Goal: Task Accomplishment & Management: Use online tool/utility

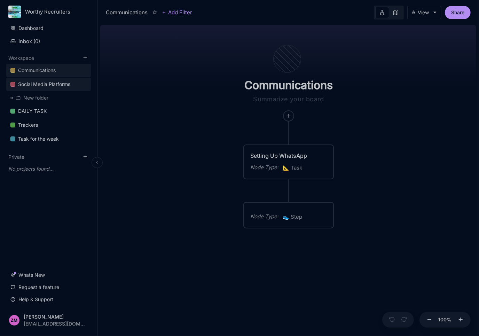
click at [68, 88] on link "Social Media Platforms" at bounding box center [48, 84] width 85 height 13
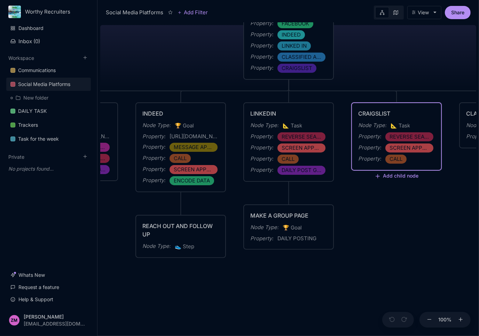
click at [424, 164] on div "CRAIGSLIST Node Type : 📐 Task Property : REVERSE SEARCH Property : SCREEN APPLI…" at bounding box center [396, 136] width 89 height 67
click at [404, 162] on div "Property : CALL" at bounding box center [396, 158] width 77 height 9
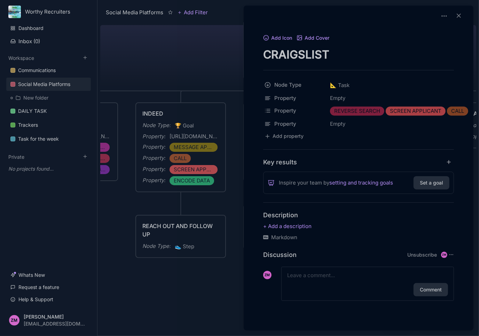
click at [226, 211] on div at bounding box center [239, 168] width 479 height 336
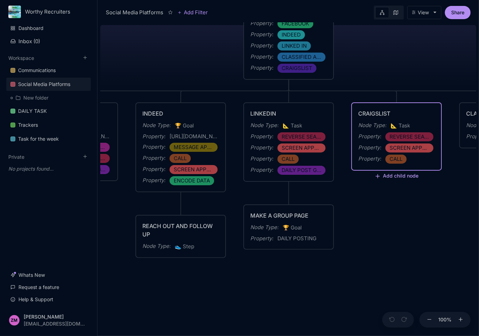
click at [412, 178] on button "Add child node" at bounding box center [396, 176] width 44 height 6
click at [398, 221] on div "🏆 Goal" at bounding box center [395, 224] width 46 height 11
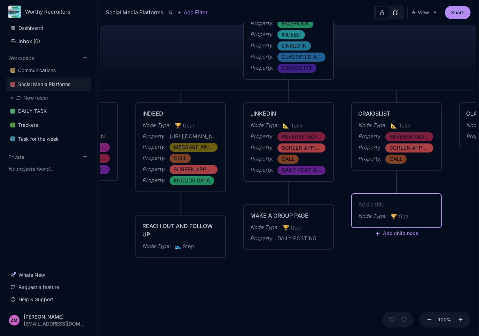
click at [397, 205] on textarea at bounding box center [396, 204] width 77 height 8
type textarea "I"
type textarea "JOB POST"
click at [391, 205] on div "JOB POST" at bounding box center [396, 204] width 77 height 8
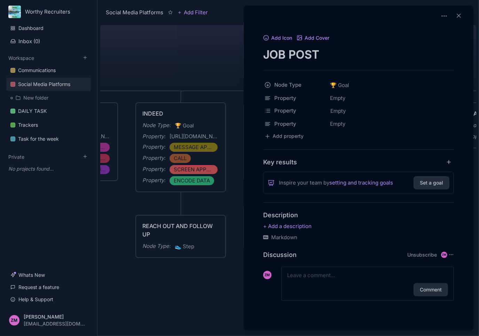
click at [346, 51] on textarea "JOB POST" at bounding box center [358, 54] width 191 height 14
click at [227, 67] on div at bounding box center [239, 168] width 479 height 336
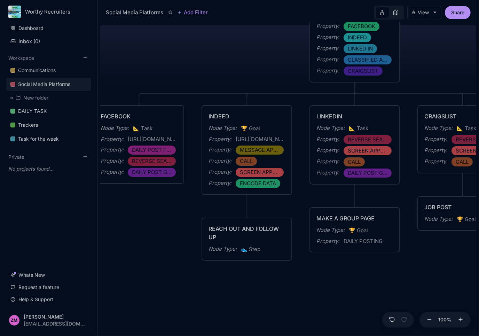
drag, startPoint x: 251, startPoint y: 269, endPoint x: 318, endPoint y: 272, distance: 66.1
click at [318, 272] on div "Social Media Platforms Creation of Social Media Accounts for Advertising Node T…" at bounding box center [288, 178] width 376 height 313
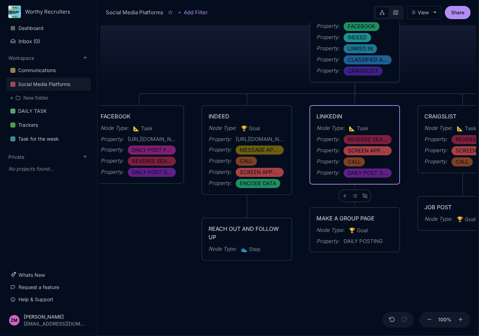
click at [308, 200] on div "Social Media Platforms Creation of Social Media Accounts for Advertising Node T…" at bounding box center [288, 178] width 376 height 313
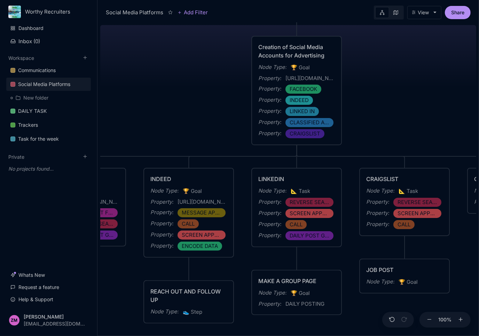
drag, startPoint x: 230, startPoint y: 215, endPoint x: 162, endPoint y: 283, distance: 96.6
click at [162, 283] on div "Social Media Platforms Creation of Social Media Accounts for Advertising Node T…" at bounding box center [288, 178] width 376 height 313
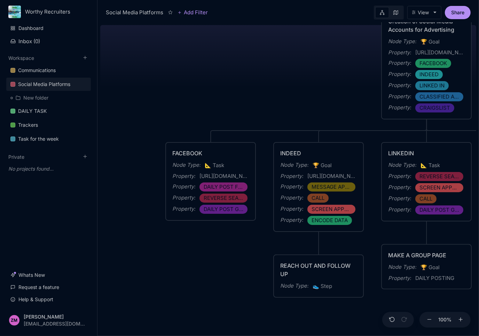
drag, startPoint x: 362, startPoint y: 132, endPoint x: 501, endPoint y: 97, distance: 143.1
click at [478, 97] on html "Worthy Recruiters Dashboard Inbox ( 0 ) Workspace Communications Social Media P…" at bounding box center [239, 168] width 479 height 336
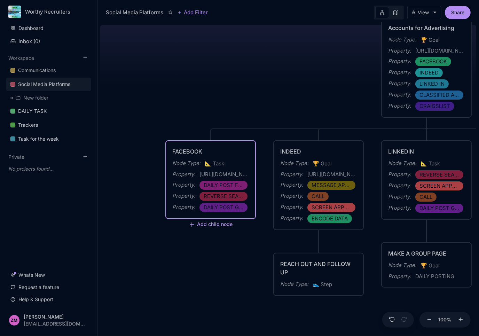
click at [223, 222] on button "Add child node" at bounding box center [210, 225] width 44 height 6
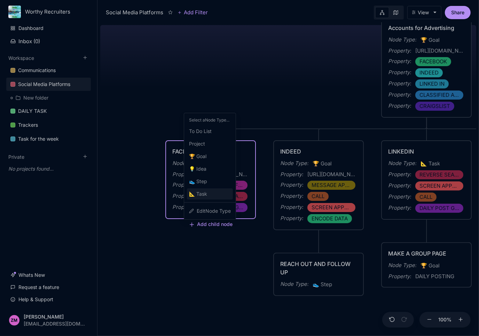
click at [211, 192] on div "📐 Task" at bounding box center [210, 193] width 46 height 11
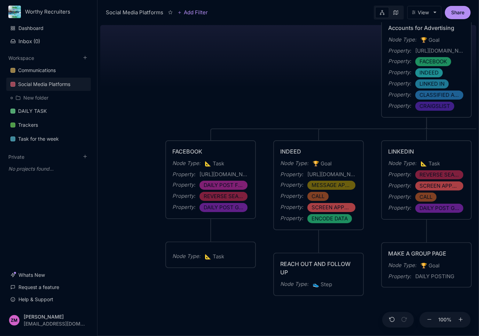
click at [216, 162] on span "📐 Task" at bounding box center [213, 163] width 19 height 8
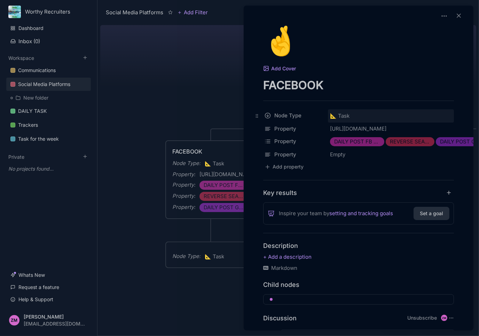
click at [348, 116] on span "📐 Task" at bounding box center [339, 116] width 19 height 8
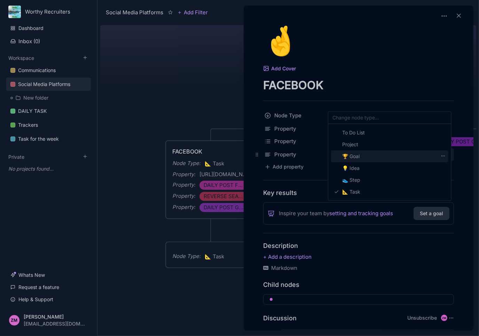
click at [359, 156] on span "🏆 Goal" at bounding box center [350, 156] width 17 height 8
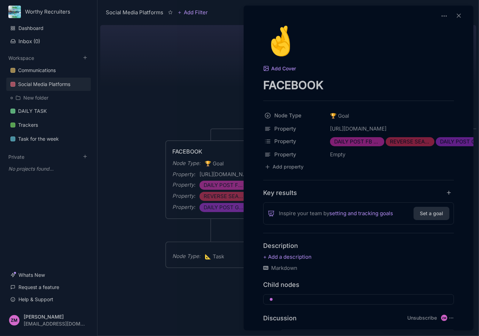
click at [226, 272] on div at bounding box center [239, 168] width 479 height 336
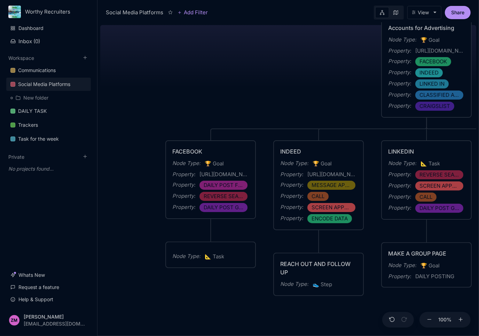
click at [225, 261] on div "Node Type : 📐 Task" at bounding box center [210, 254] width 89 height 25
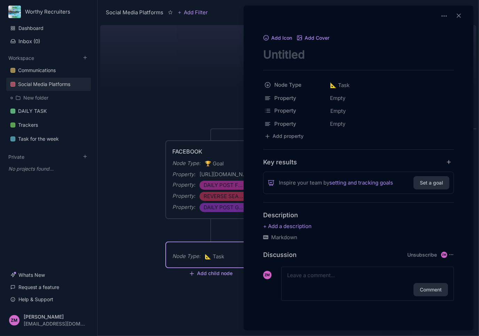
click at [289, 56] on textarea "node title" at bounding box center [358, 54] width 191 height 14
type textarea "r"
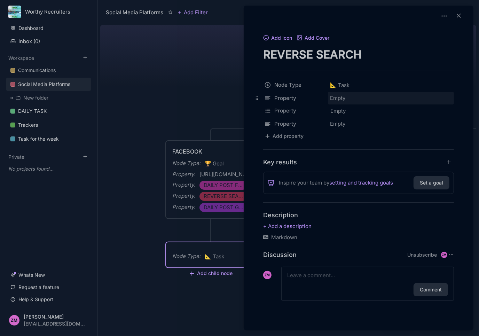
type textarea "REVERSE SEARCH"
click at [371, 98] on div "Empty" at bounding box center [391, 98] width 126 height 13
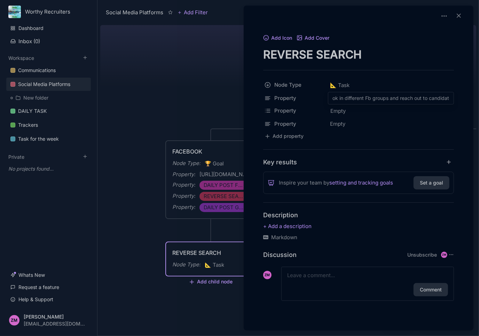
scroll to position [0, 11]
type input "Look in different Fb groups and reach out to candidates"
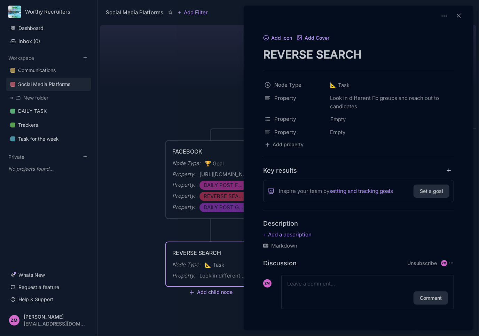
click at [203, 309] on div at bounding box center [239, 168] width 479 height 336
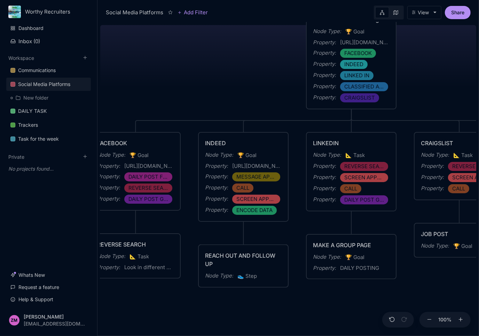
drag, startPoint x: 345, startPoint y: 312, endPoint x: 255, endPoint y: 277, distance: 96.4
click at [261, 289] on div "Social Media Platforms Creation of Social Media Accounts for Advertising Node T…" at bounding box center [288, 178] width 376 height 313
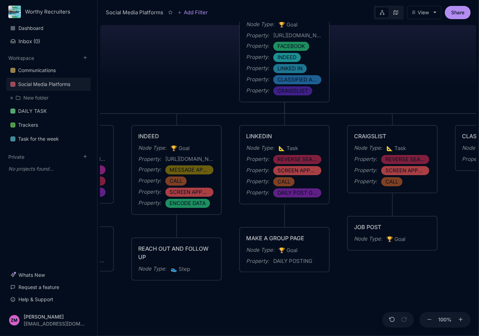
drag, startPoint x: 355, startPoint y: 294, endPoint x: 297, endPoint y: 302, distance: 58.5
click at [297, 302] on div "Social Media Platforms Creation of Social Media Accounts for Advertising Node T…" at bounding box center [288, 178] width 376 height 313
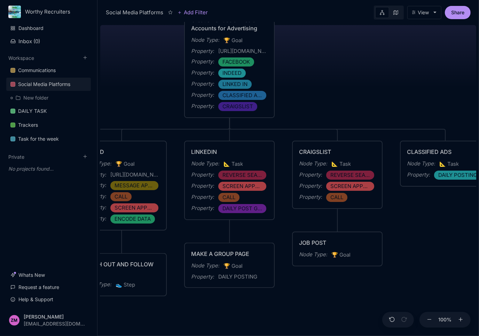
drag, startPoint x: 368, startPoint y: 274, endPoint x: 311, endPoint y: 290, distance: 59.6
click at [311, 290] on div "Social Media Platforms Creation of Social Media Accounts for Advertising Node T…" at bounding box center [288, 178] width 376 height 313
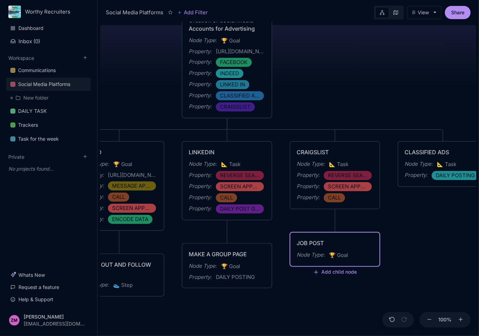
click at [342, 259] on div "🏆 Goal" at bounding box center [338, 254] width 19 height 9
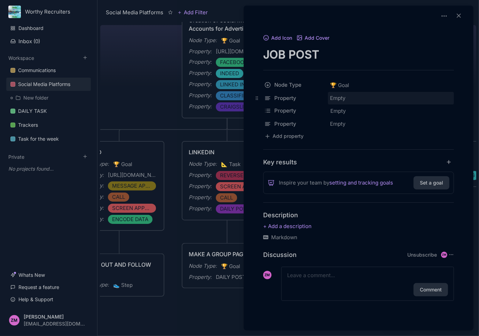
click at [336, 98] on div "Empty" at bounding box center [391, 98] width 126 height 13
type input "DAILY POSTING"
click at [354, 96] on div "Empty" at bounding box center [391, 98] width 126 height 13
type input "DAILY POSTING"
click at [208, 313] on div at bounding box center [239, 168] width 479 height 336
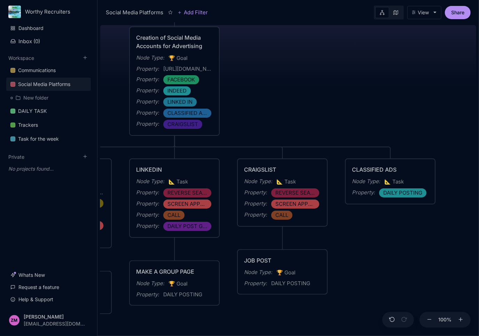
drag, startPoint x: 456, startPoint y: 228, endPoint x: 404, endPoint y: 246, distance: 55.3
click at [404, 246] on div "Social Media Platforms Creation of Social Media Accounts for Advertising Node T…" at bounding box center [288, 178] width 376 height 313
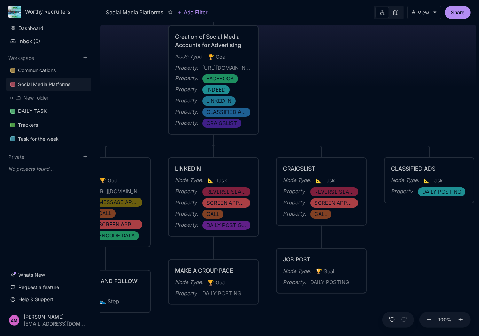
drag, startPoint x: 403, startPoint y: 242, endPoint x: 532, endPoint y: 233, distance: 128.9
click at [478, 233] on html "Worthy Recruiters Dashboard Inbox ( 0 ) Workspace Communications Social Media P…" at bounding box center [239, 168] width 479 height 336
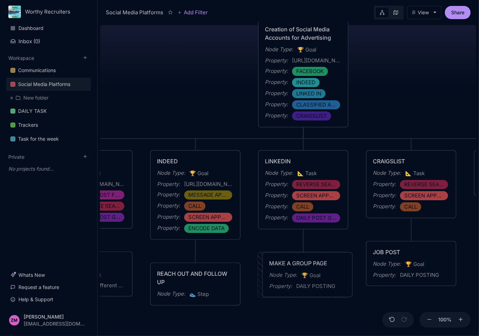
drag, startPoint x: 272, startPoint y: 292, endPoint x: 397, endPoint y: 239, distance: 135.7
click at [352, 252] on div "MAKE A GROUP PAGE Node Type : 🏆 Goal Property : DAILY POSTING" at bounding box center [307, 274] width 89 height 44
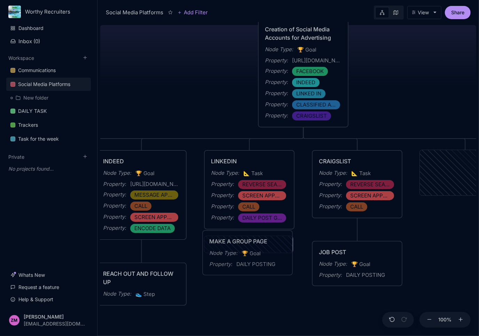
drag, startPoint x: 452, startPoint y: 184, endPoint x: 235, endPoint y: 264, distance: 231.6
click at [235, 264] on div "Property : DAILY POSTING" at bounding box center [247, 264] width 77 height 8
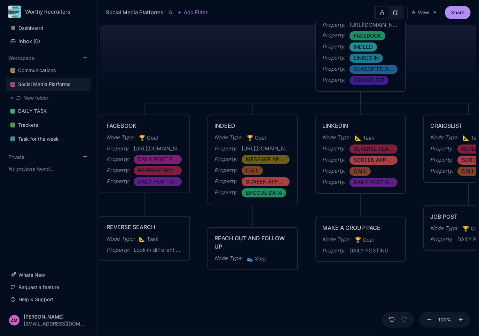
drag, startPoint x: 250, startPoint y: 308, endPoint x: 369, endPoint y: 230, distance: 142.9
click at [369, 230] on div "Social Media Platforms Creation of Social Media Accounts for Advertising Node T…" at bounding box center [288, 178] width 376 height 313
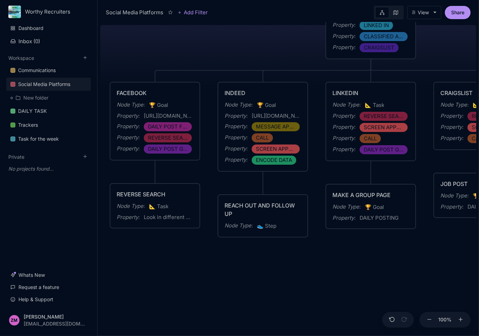
drag, startPoint x: 231, startPoint y: 279, endPoint x: 181, endPoint y: 286, distance: 50.3
click at [181, 286] on div "Social Media Platforms Creation of Social Media Accounts for Advertising Node T…" at bounding box center [288, 178] width 376 height 313
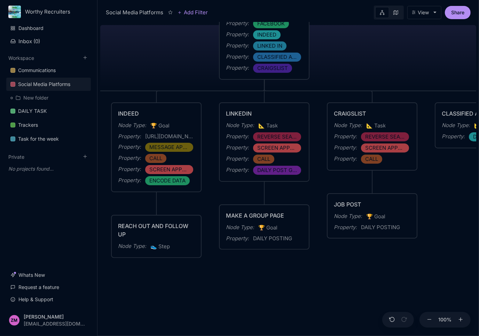
drag, startPoint x: 342, startPoint y: 282, endPoint x: 330, endPoint y: 268, distance: 17.5
click at [288, 294] on div "Social Media Platforms Creation of Social Media Accounts for Advertising Node T…" at bounding box center [288, 178] width 376 height 313
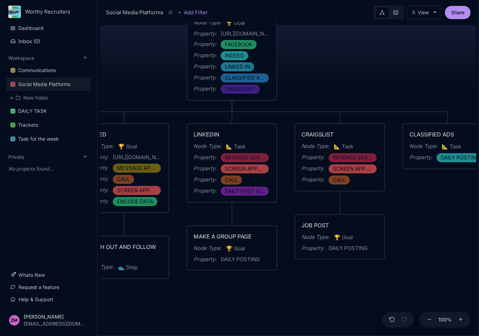
drag, startPoint x: 377, startPoint y: 256, endPoint x: 447, endPoint y: 258, distance: 70.3
click at [401, 266] on div "Social Media Platforms Creation of Social Media Accounts for Advertising Node T…" at bounding box center [288, 178] width 376 height 313
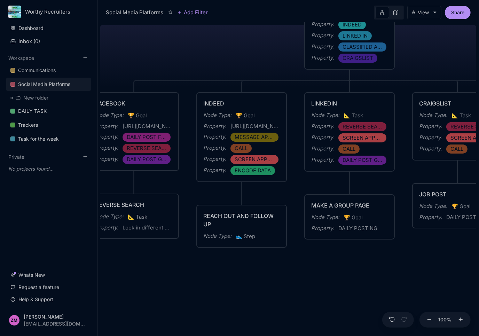
drag, startPoint x: 317, startPoint y: 284, endPoint x: 384, endPoint y: 258, distance: 71.8
click at [384, 258] on div "Social Media Platforms Creation of Social Media Accounts for Advertising Node T…" at bounding box center [288, 178] width 376 height 313
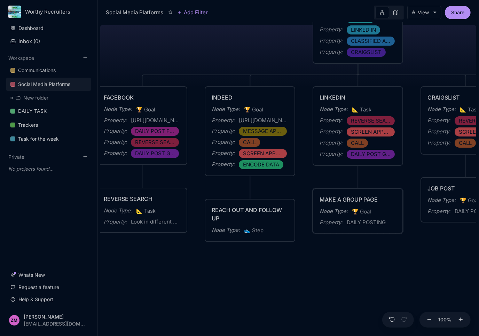
click at [366, 232] on div "MAKE A GROUP PAGE Node Type : 🏆 Goal Property : DAILY POSTING" at bounding box center [357, 211] width 89 height 44
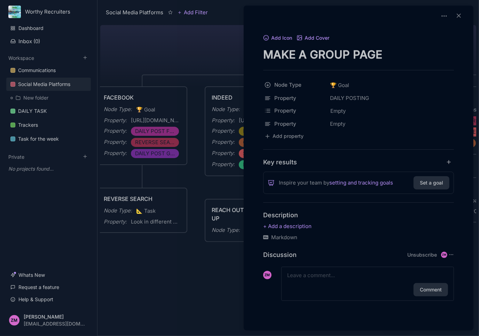
drag, startPoint x: 223, startPoint y: 262, endPoint x: 303, endPoint y: 248, distance: 81.9
click at [223, 262] on div at bounding box center [239, 168] width 479 height 336
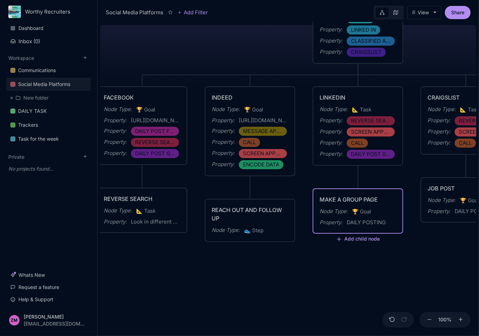
click at [363, 236] on button "Add child node" at bounding box center [357, 239] width 43 height 6
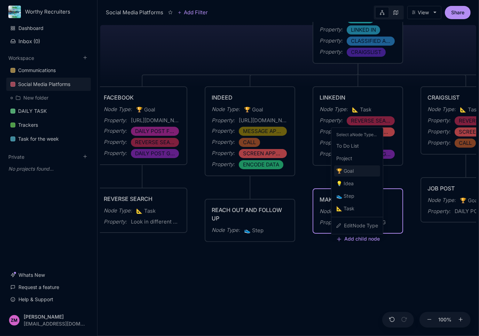
click at [362, 168] on div "🏆 Goal" at bounding box center [357, 170] width 46 height 11
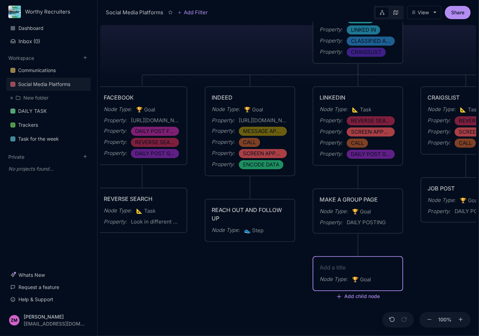
click at [369, 268] on textarea at bounding box center [357, 267] width 77 height 8
type textarea "R"
type textarea "V"
type textarea "REVERSE SEARCH"
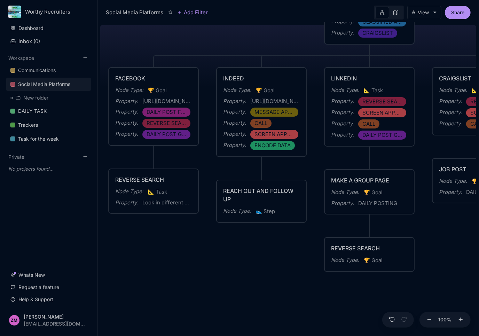
drag, startPoint x: 228, startPoint y: 264, endPoint x: 239, endPoint y: 246, distance: 21.7
click at [239, 246] on div "Social Media Platforms Creation of Social Media Accounts for Advertising Node T…" at bounding box center [288, 178] width 376 height 313
